Goal: Find specific page/section: Find specific page/section

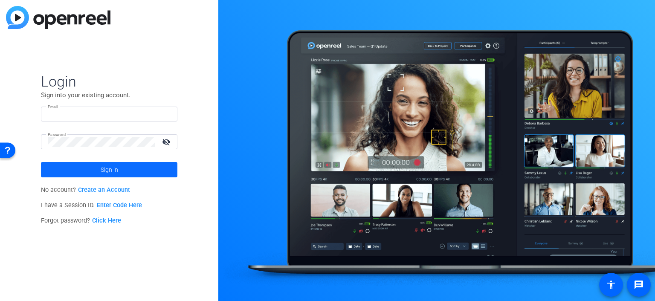
type input "[PERSON_NAME][EMAIL_ADDRESS][PERSON_NAME][DOMAIN_NAME]"
click at [100, 172] on span at bounding box center [109, 169] width 136 height 20
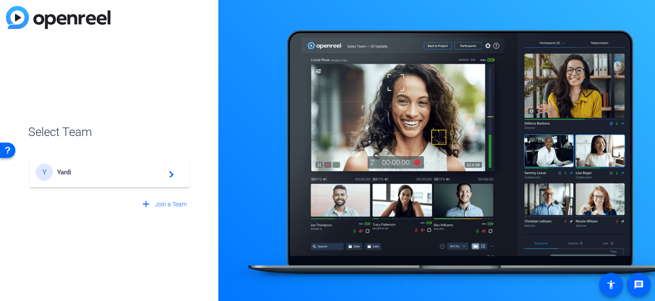
click at [106, 170] on span "Yardi" at bounding box center [110, 172] width 107 height 8
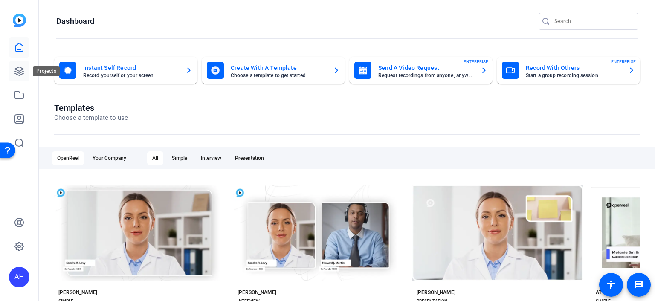
click at [19, 69] on icon at bounding box center [19, 71] width 10 height 10
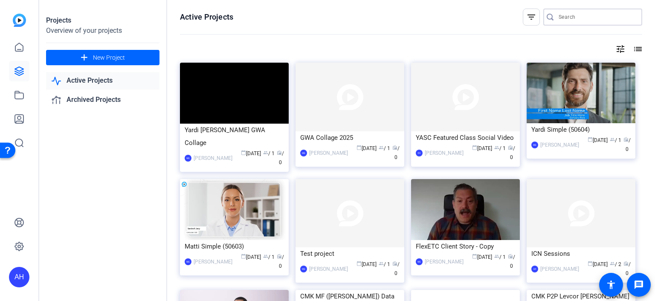
click at [603, 21] on input "Search" at bounding box center [596, 17] width 77 height 10
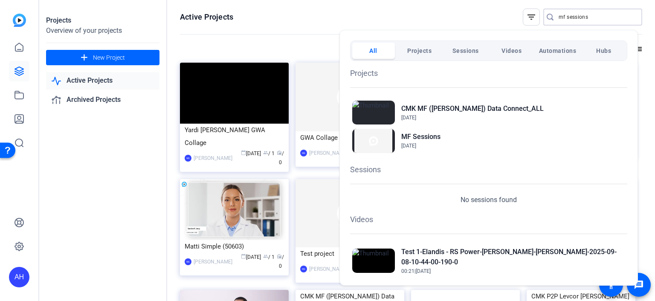
type input "mf sessions"
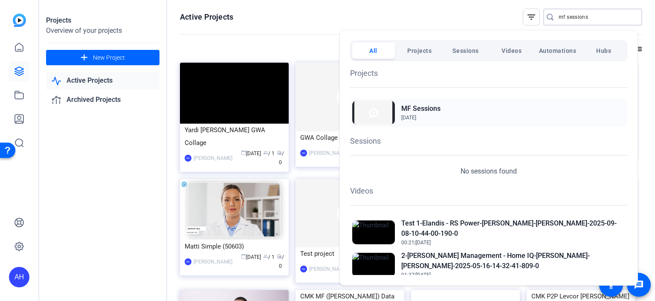
click at [426, 110] on h2 "MF Sessions" at bounding box center [420, 109] width 39 height 10
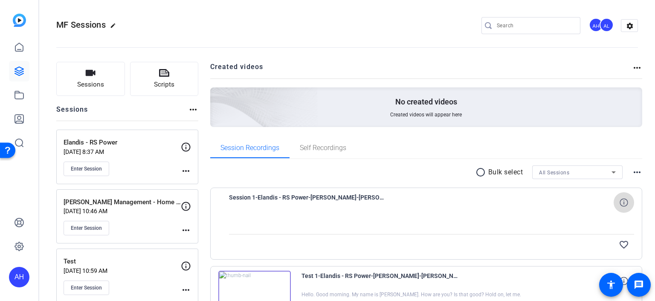
click at [621, 204] on icon at bounding box center [623, 202] width 8 height 8
click at [92, 136] on div "Elandis - RS Power [DATE] 8:37 AM Enter Session more_horiz" at bounding box center [127, 157] width 142 height 55
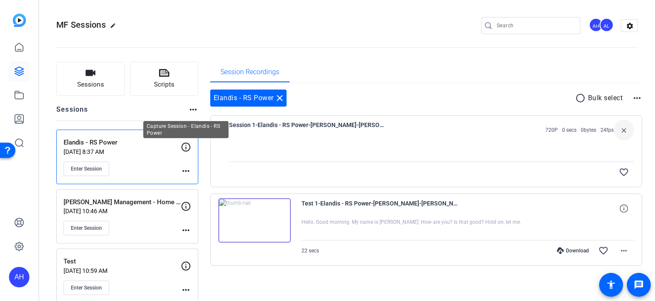
click at [187, 148] on icon at bounding box center [186, 147] width 10 height 10
click at [188, 171] on mat-icon "more_horiz" at bounding box center [186, 171] width 10 height 10
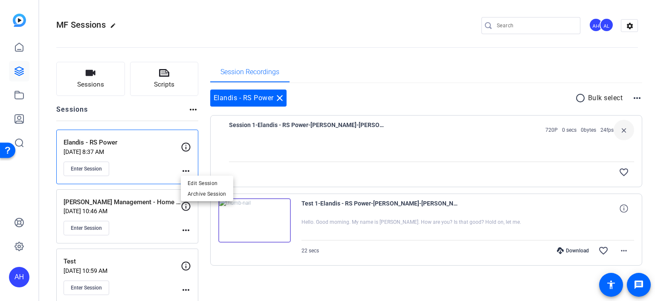
click at [183, 157] on div at bounding box center [327, 150] width 655 height 301
